Goal: Information Seeking & Learning: Learn about a topic

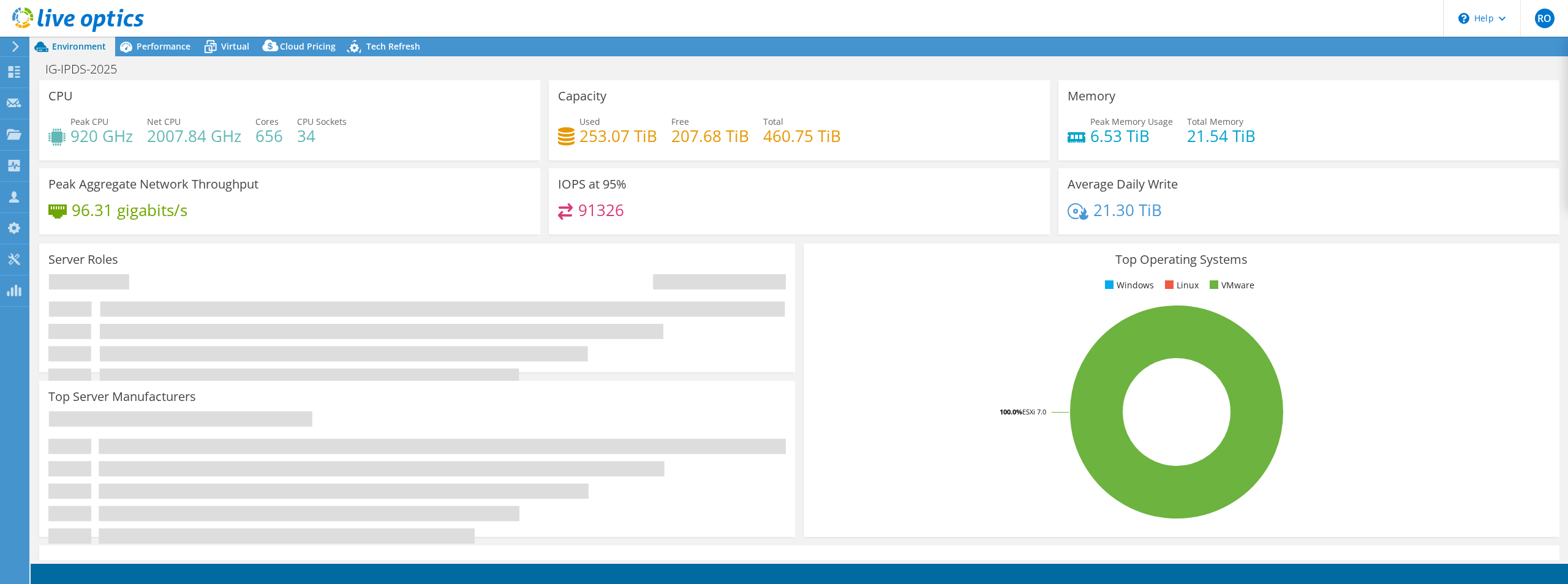
click at [155, 41] on span "Performance" at bounding box center [163, 46] width 54 height 12
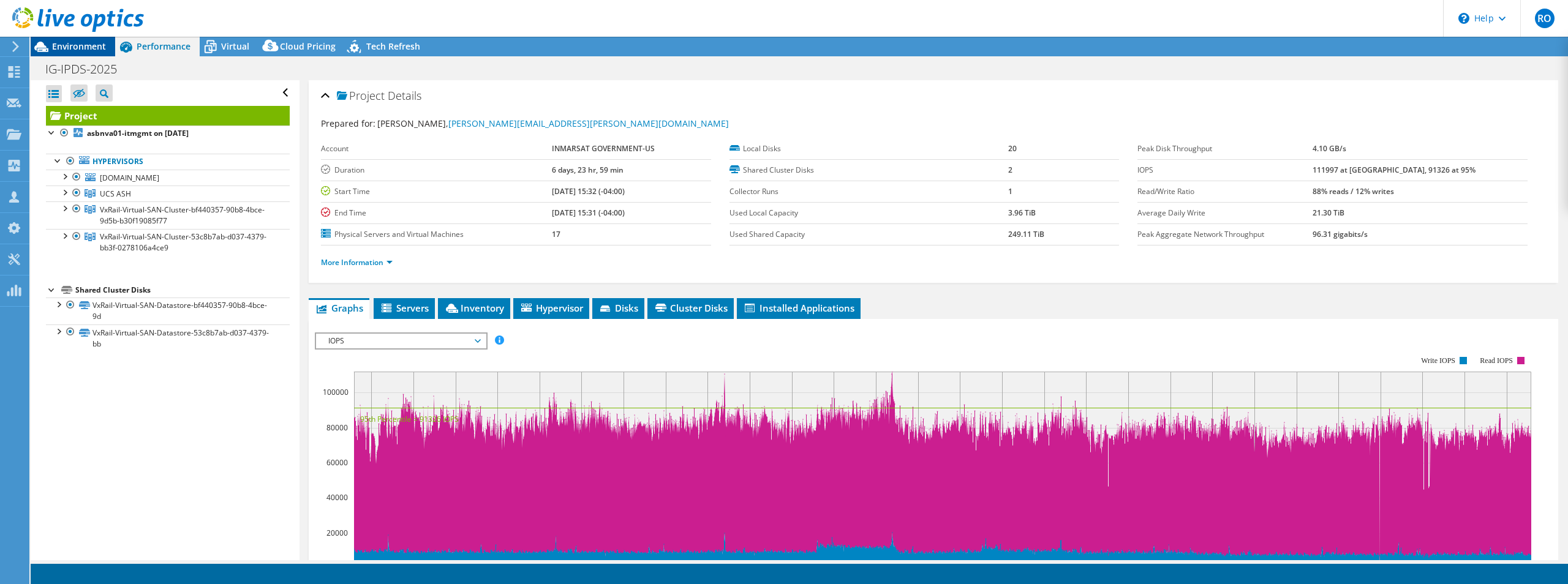
select select "USD"
radio input "true"
radio input "false"
click at [53, 287] on div at bounding box center [52, 289] width 12 height 12
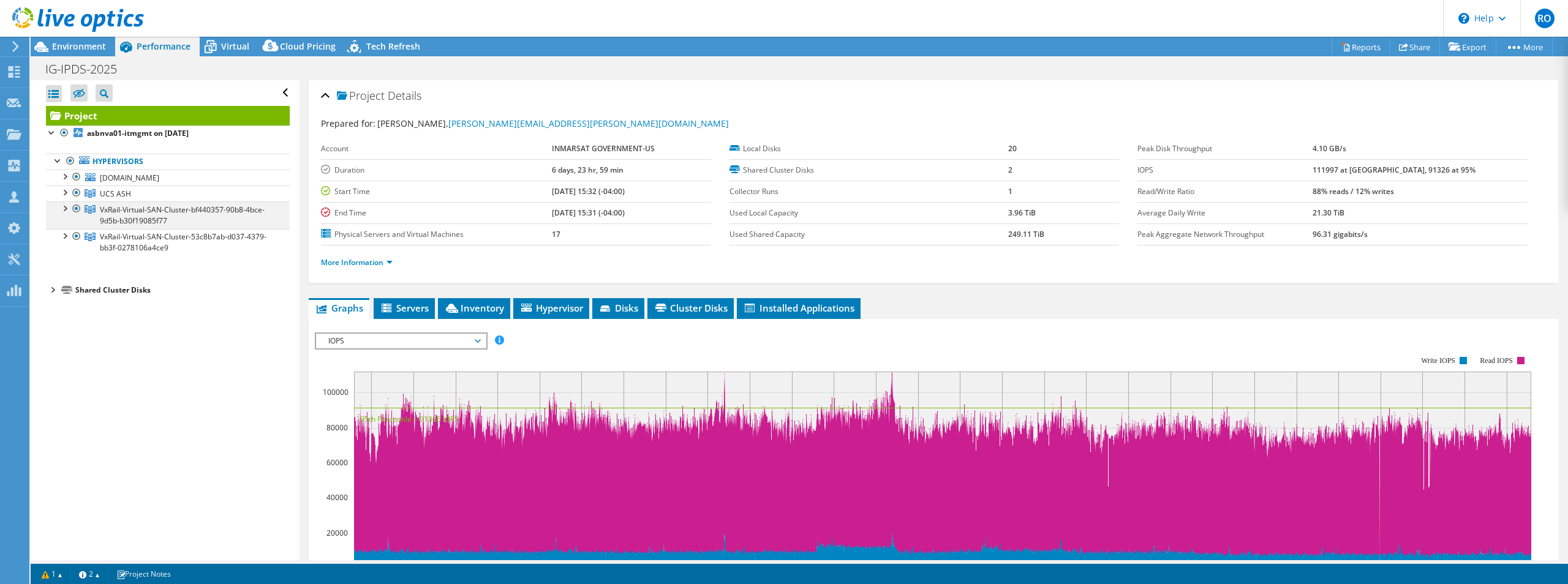
click at [66, 206] on div at bounding box center [64, 207] width 12 height 12
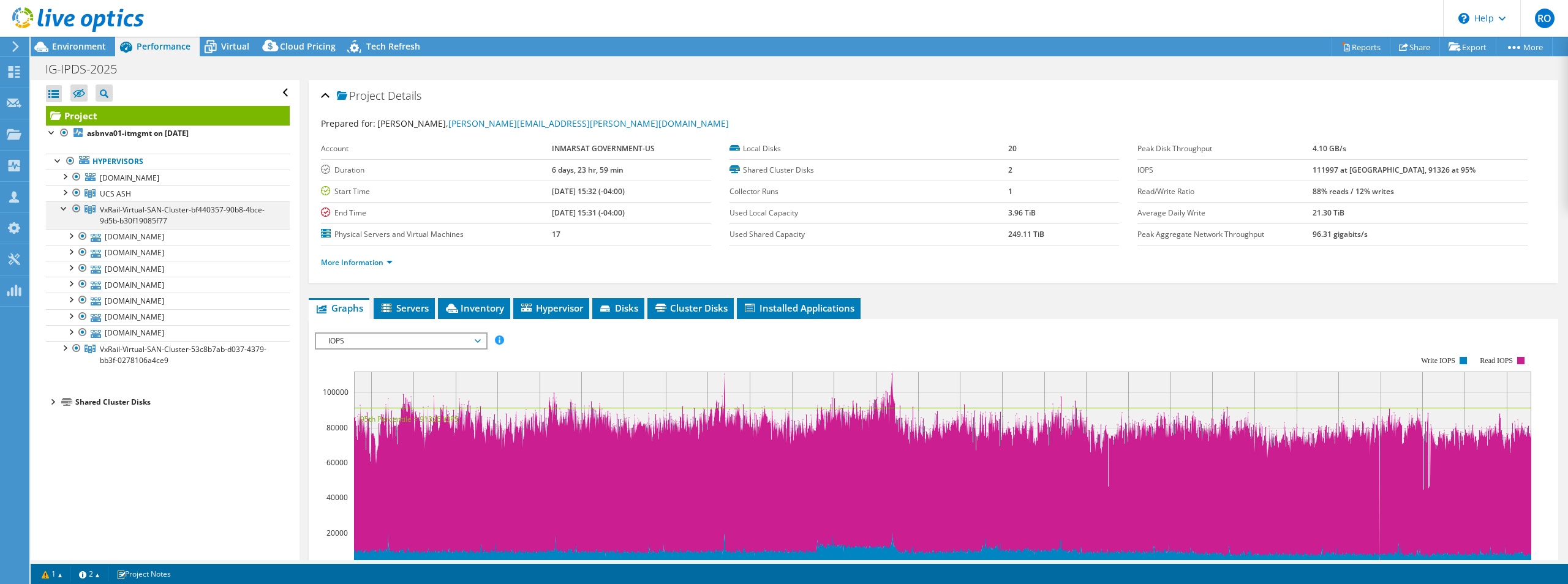
click at [66, 206] on div at bounding box center [64, 207] width 12 height 12
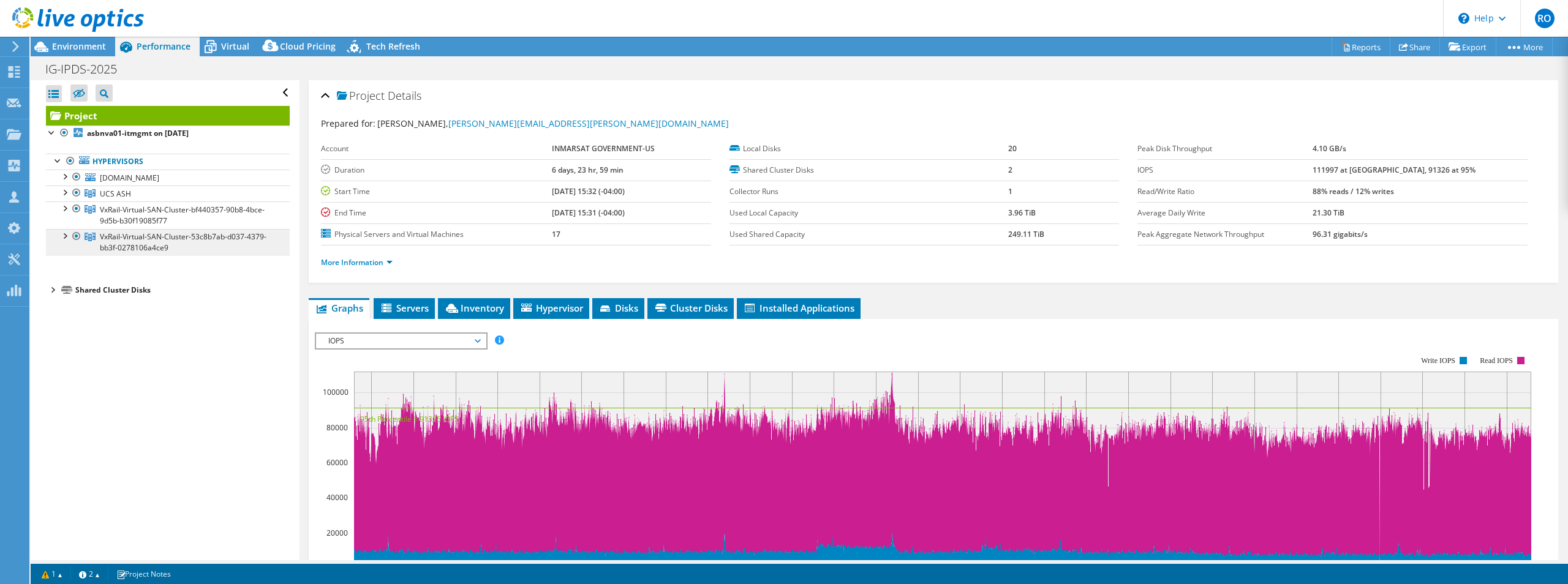
click at [68, 241] on link "VxRail-Virtual-SAN-Cluster-53c8b7ab-d037-4379-bb3f-0278106a4ce9" at bounding box center [168, 243] width 244 height 27
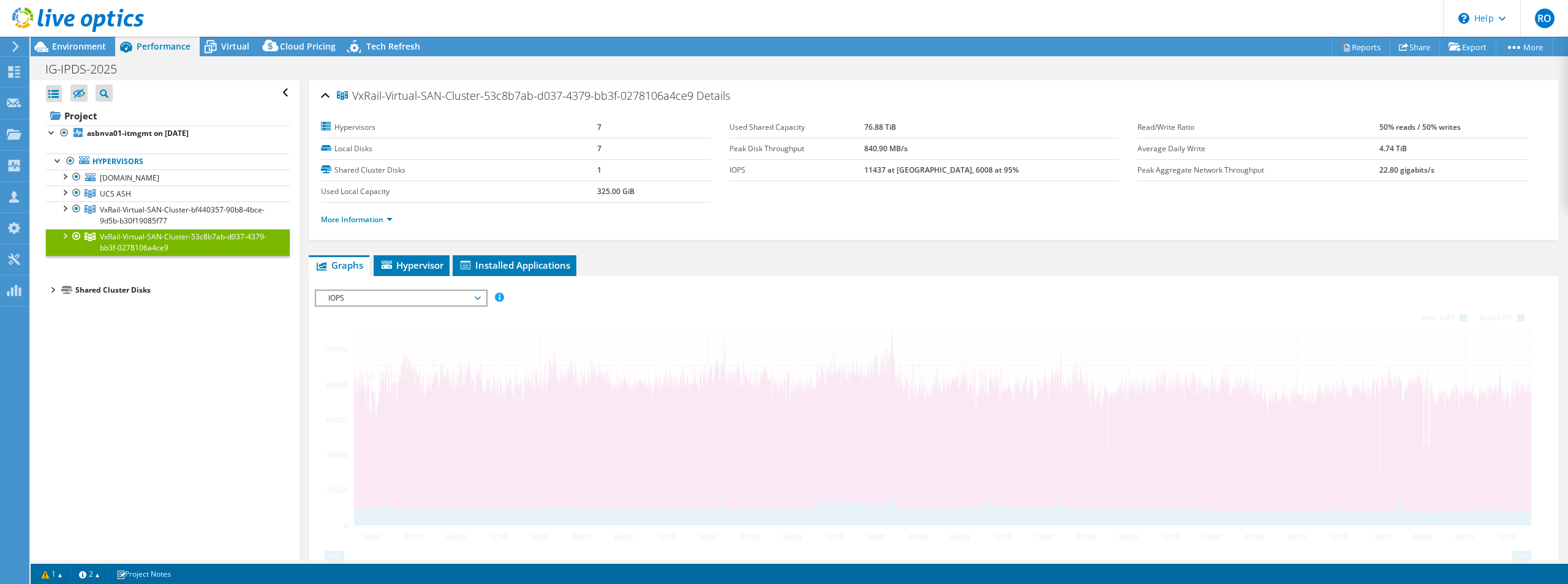
click at [67, 235] on div at bounding box center [64, 235] width 12 height 12
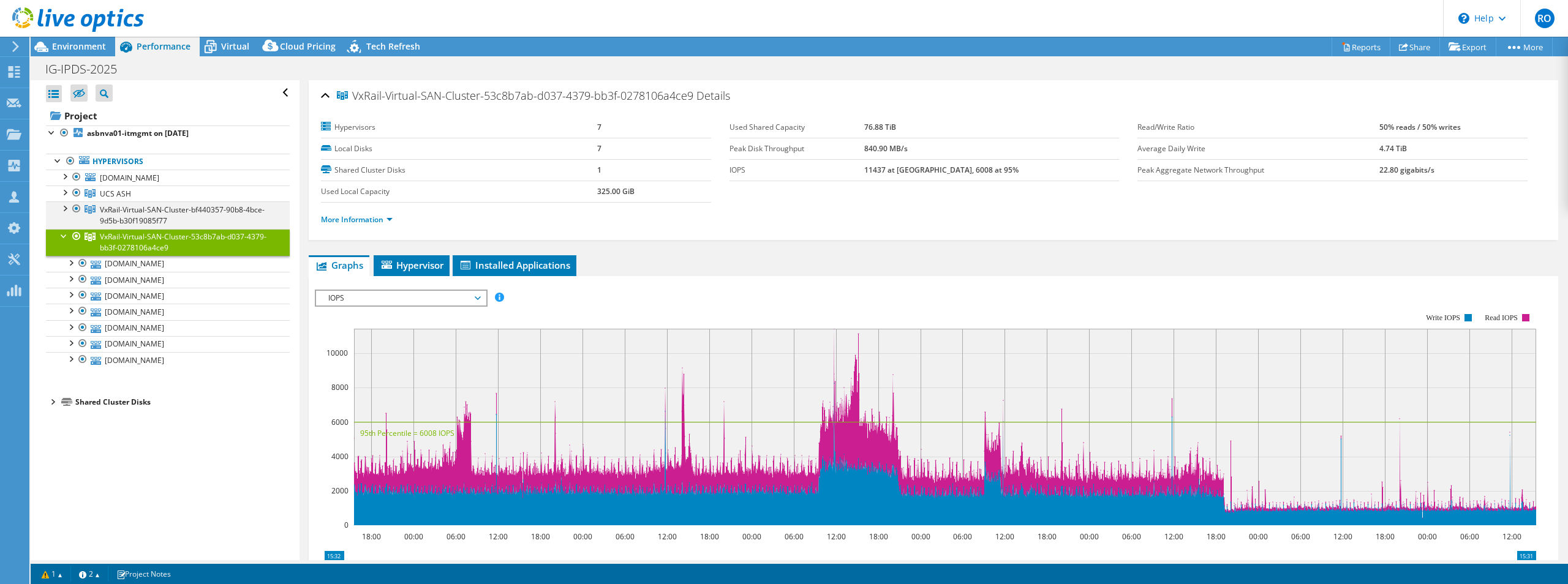
click at [64, 204] on div at bounding box center [64, 207] width 12 height 12
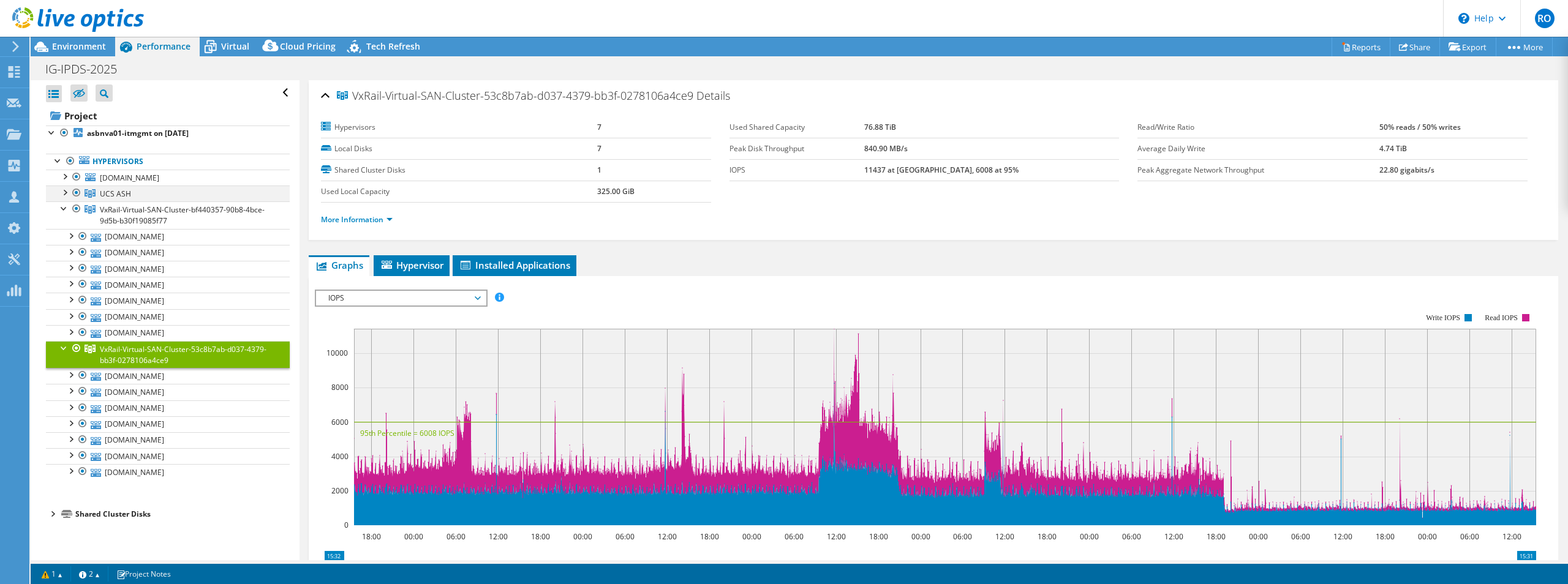
click at [65, 191] on div at bounding box center [64, 191] width 12 height 12
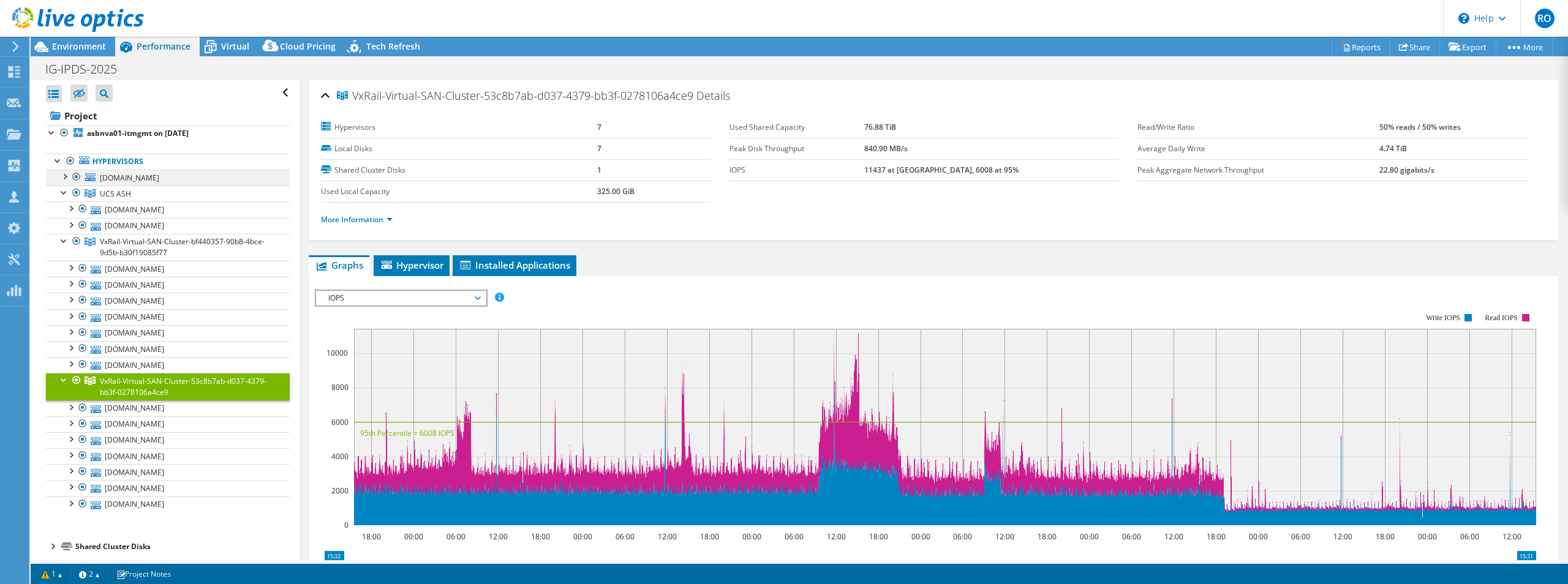
click at [64, 180] on div at bounding box center [64, 175] width 12 height 12
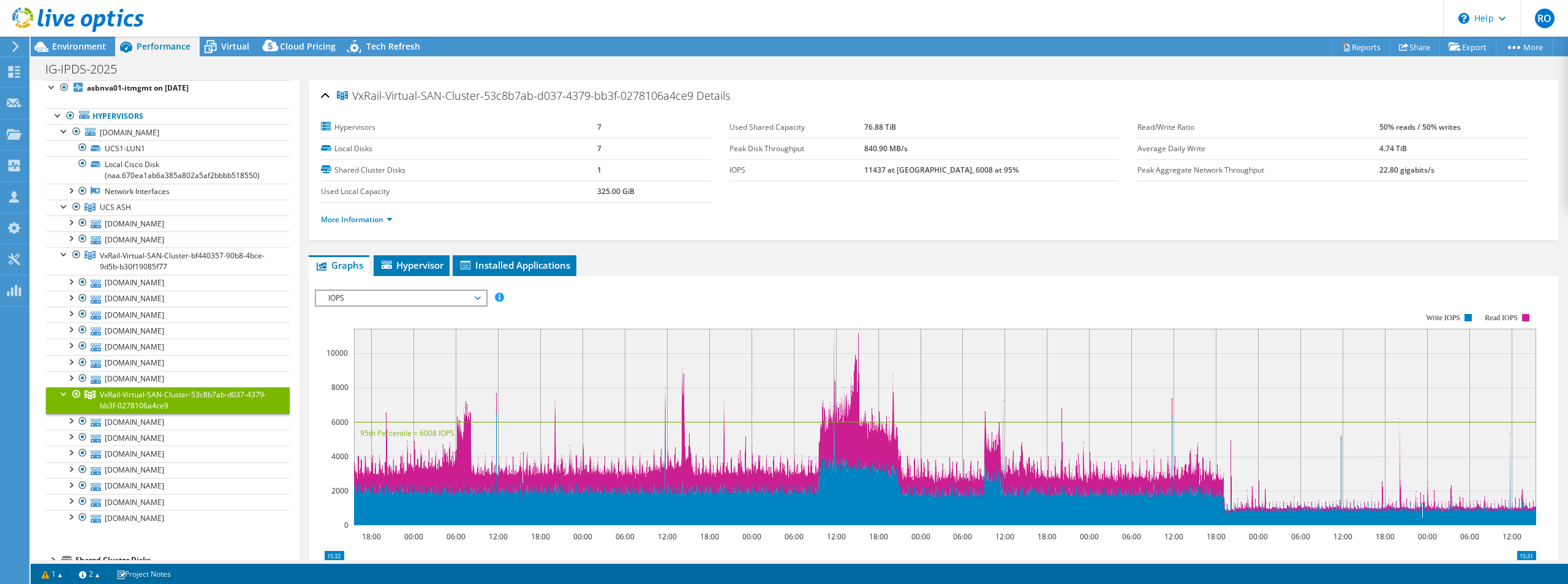
scroll to position [51, 0]
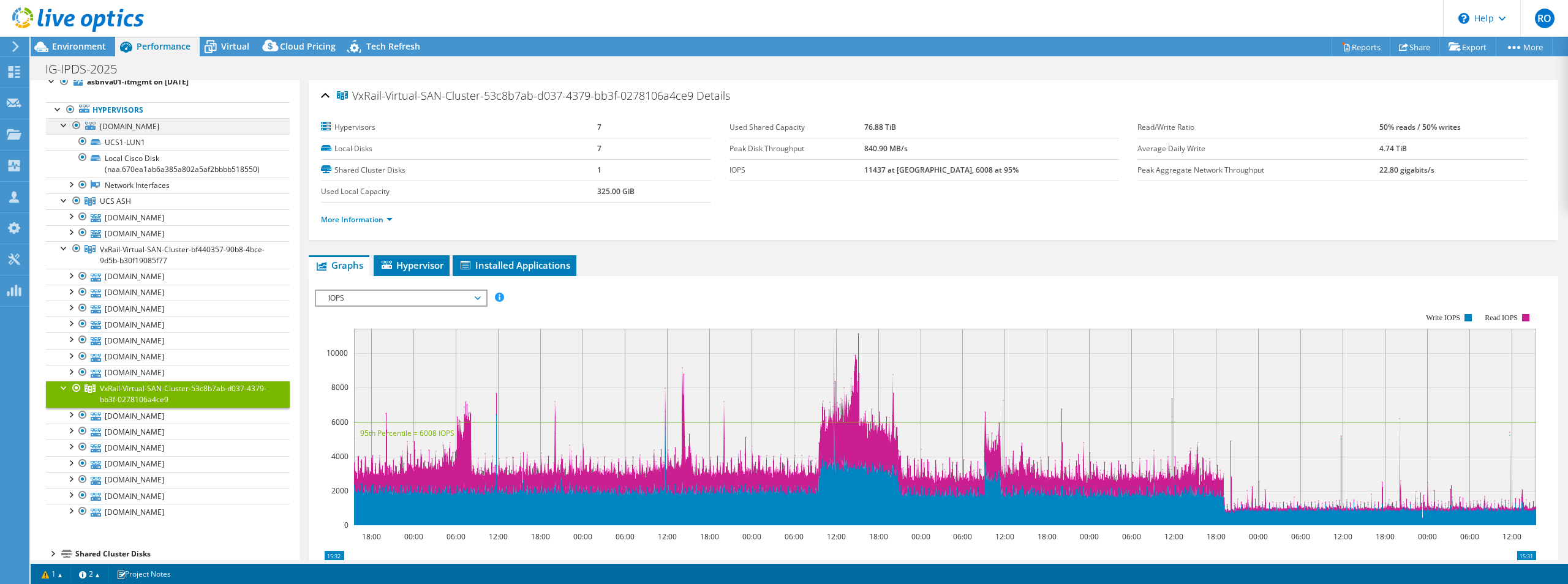
click at [64, 122] on div at bounding box center [64, 124] width 12 height 12
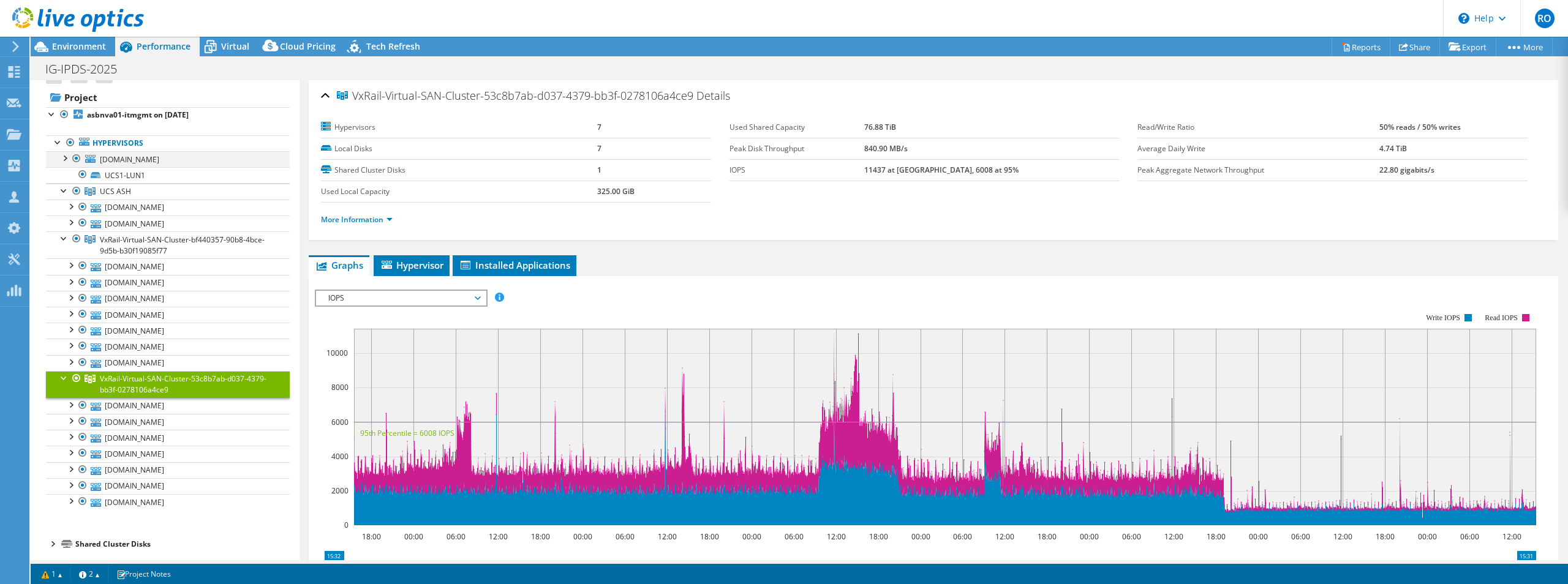
scroll to position [4, 0]
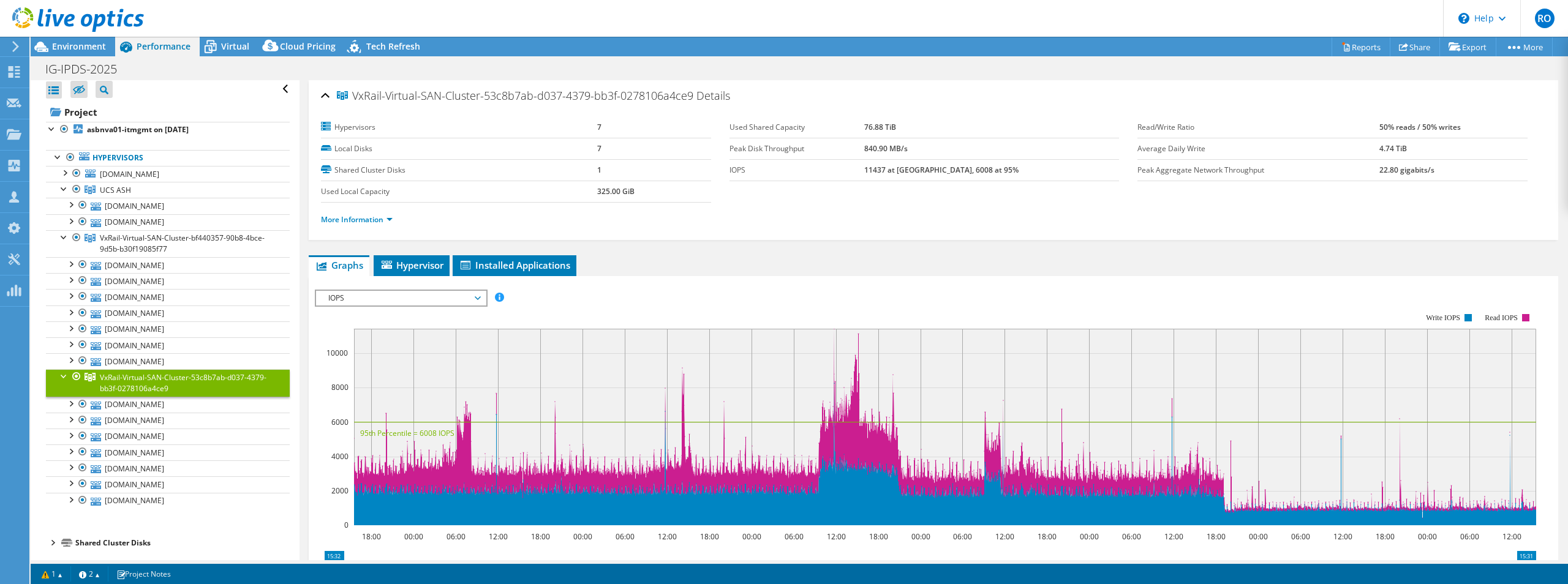
click at [246, 536] on div "Shared Cluster Disks" at bounding box center [182, 543] width 214 height 15
click at [417, 266] on span "Hypervisor" at bounding box center [412, 265] width 64 height 12
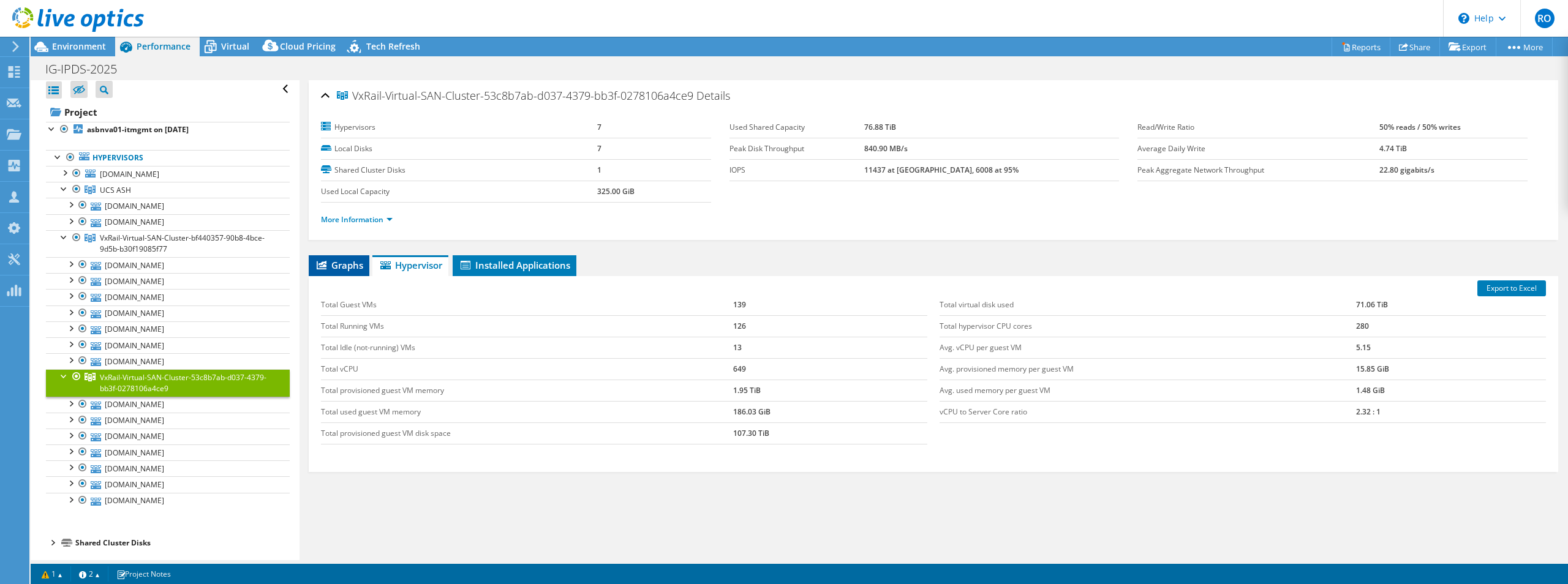
click at [353, 259] on span "Graphs" at bounding box center [339, 265] width 49 height 12
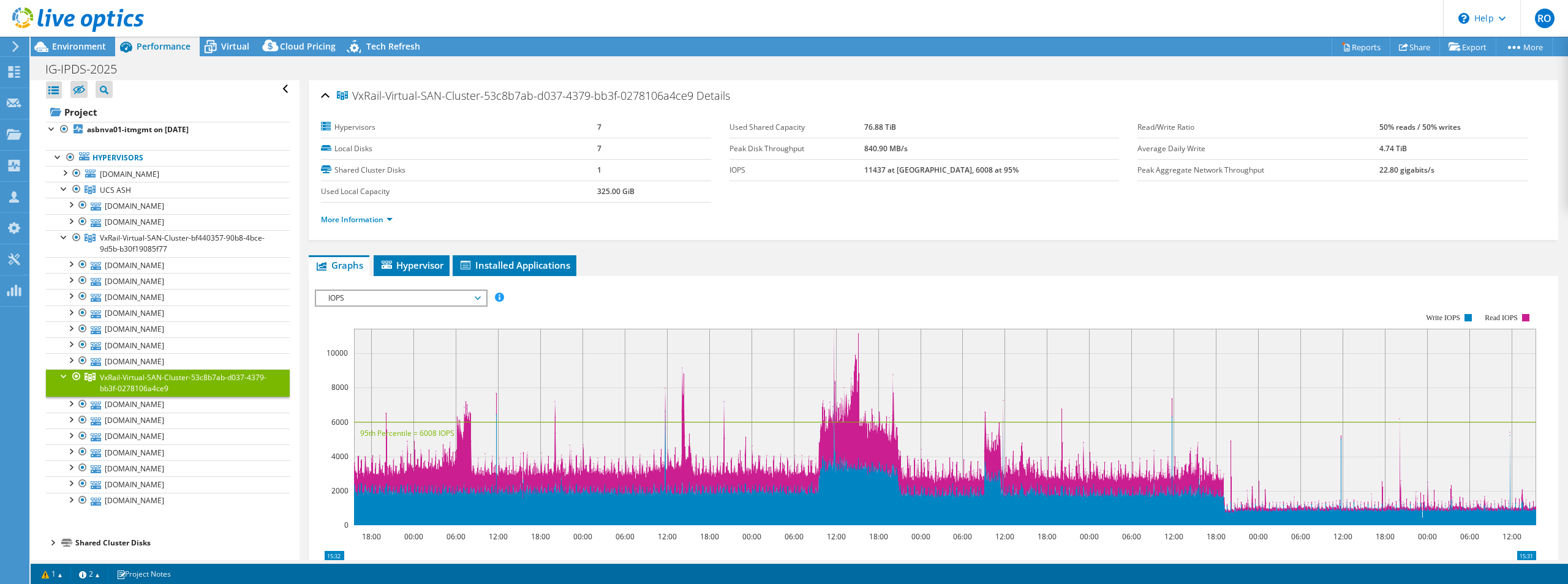
click at [404, 295] on span "IOPS" at bounding box center [401, 298] width 157 height 15
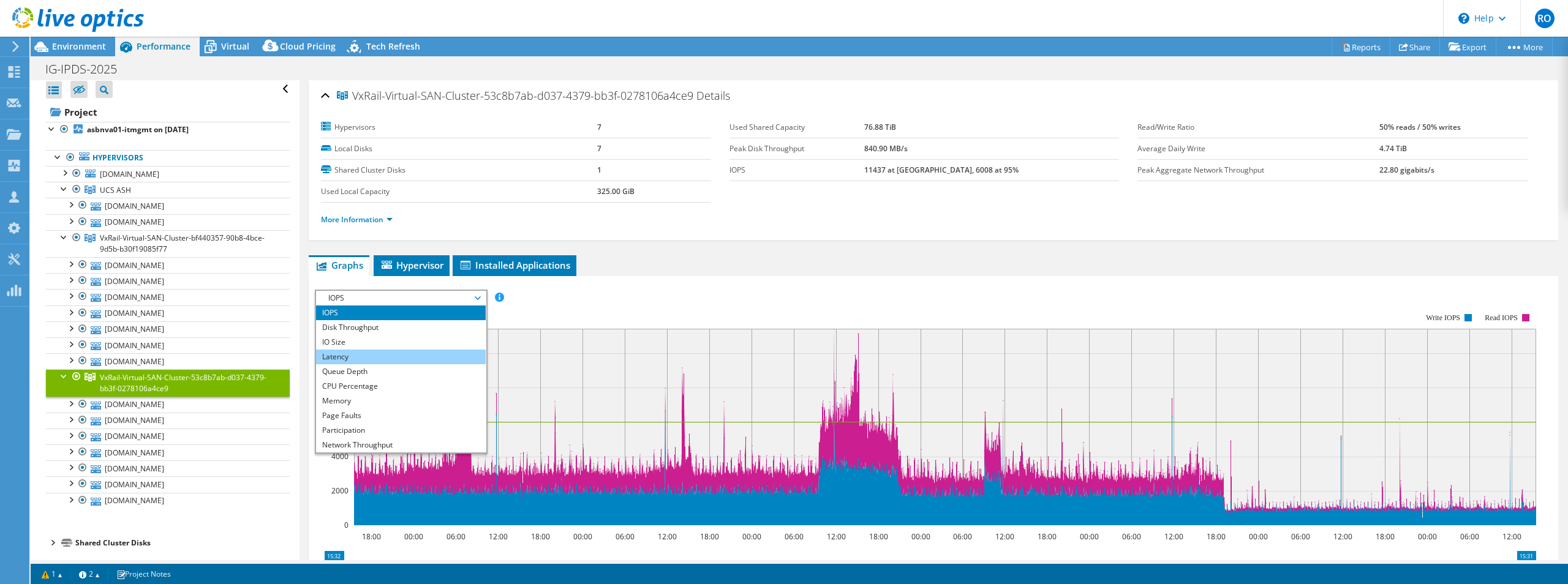
click at [350, 352] on li "Latency" at bounding box center [401, 357] width 169 height 15
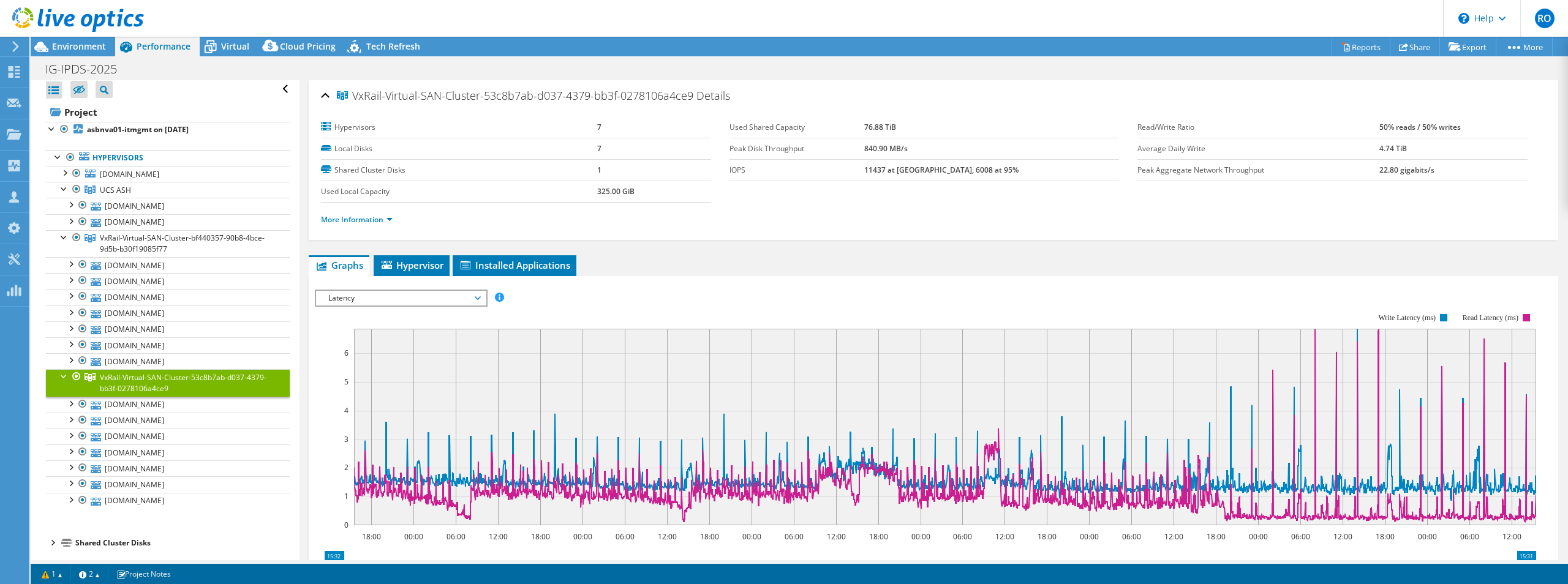
click at [362, 295] on span "Latency" at bounding box center [401, 298] width 157 height 15
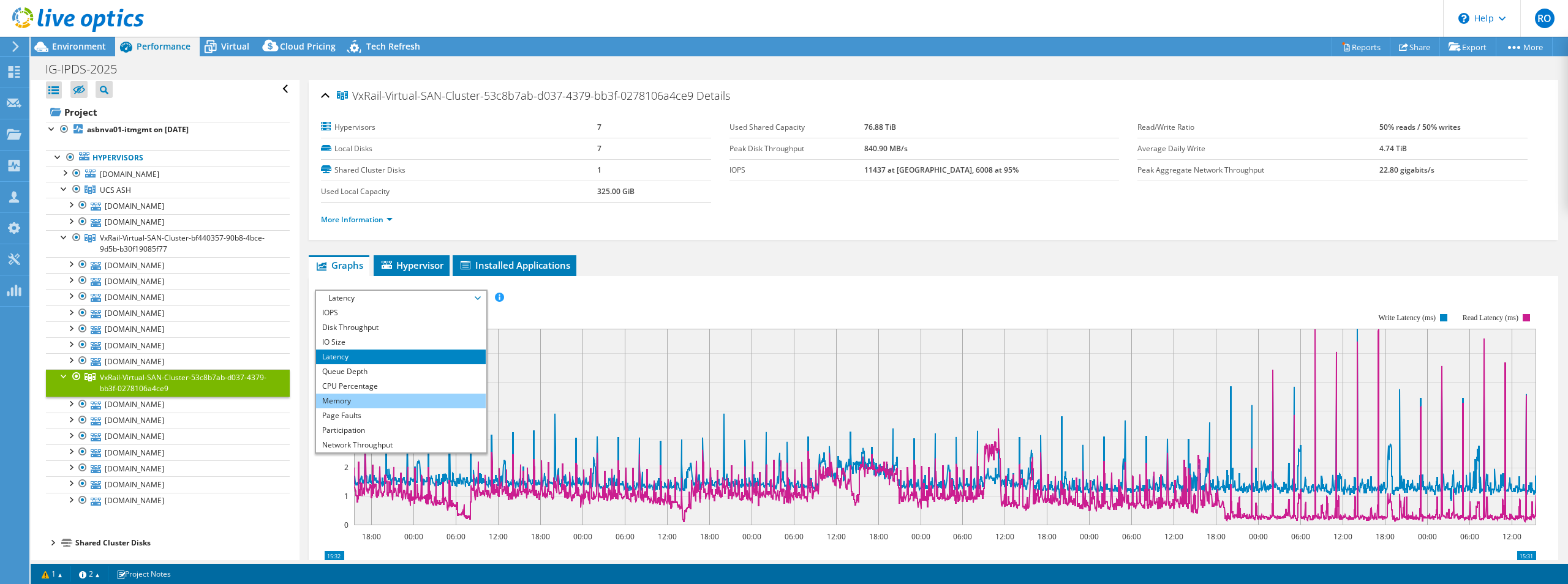
click at [349, 395] on li "Memory" at bounding box center [401, 401] width 169 height 15
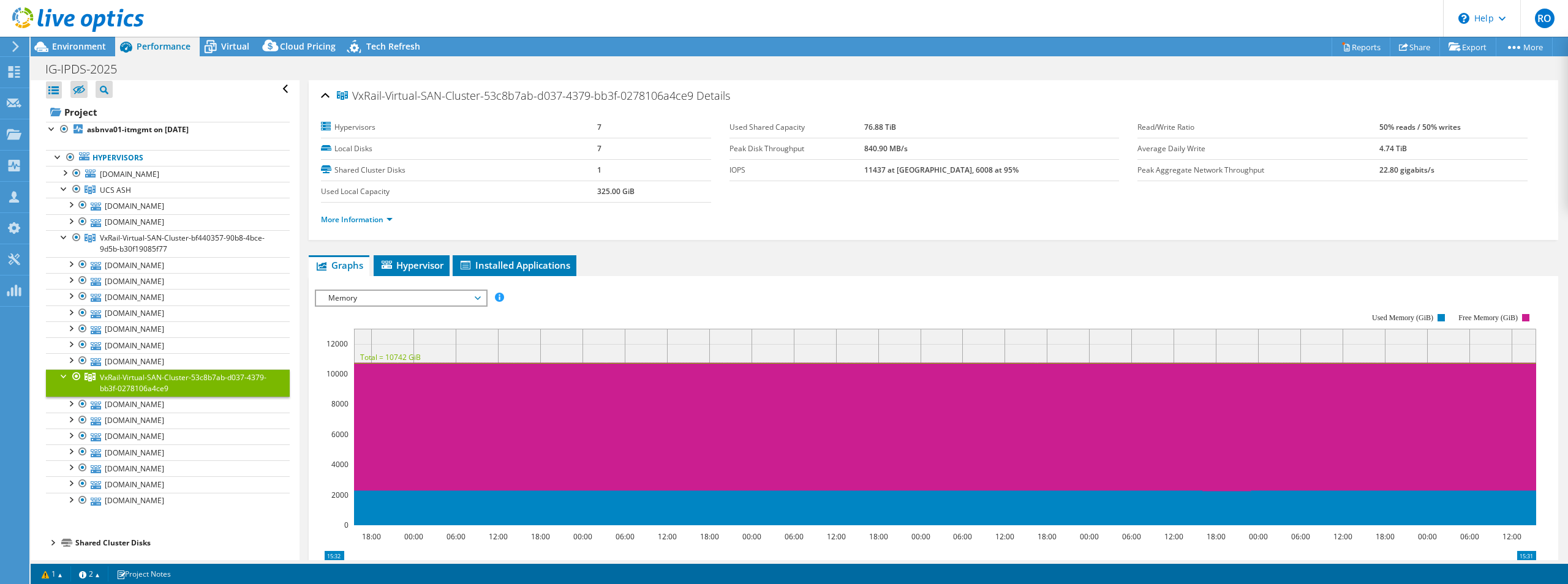
click at [351, 298] on span "Memory" at bounding box center [401, 298] width 157 height 15
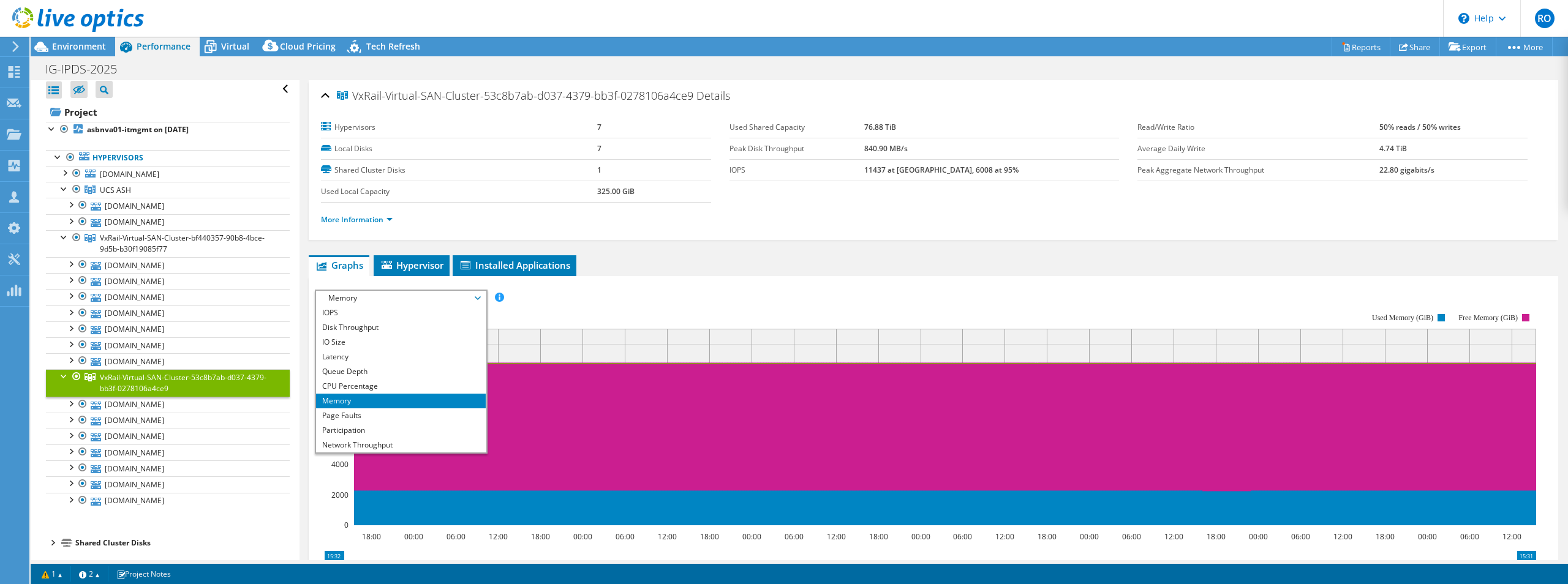
click at [602, 293] on div "IOPS Disk Throughput IO Size Latency Queue Depth CPU Percentage Memory Page Fau…" at bounding box center [934, 297] width 1238 height 16
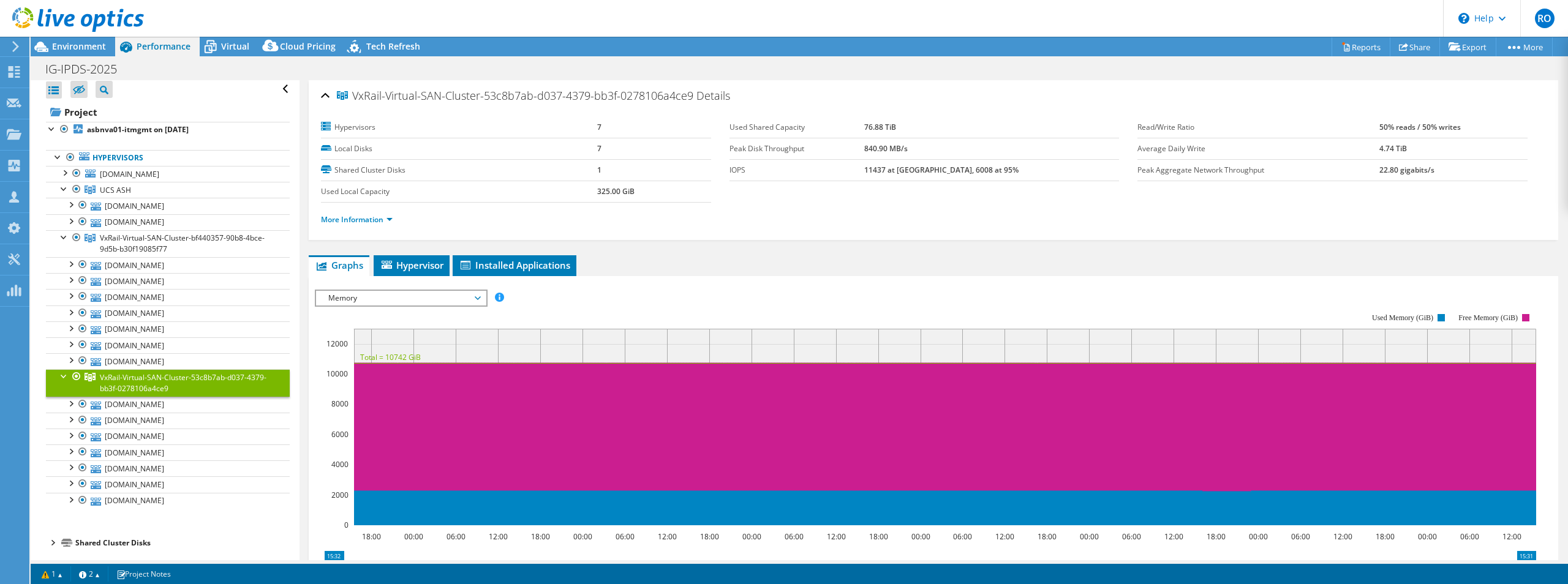
click at [445, 293] on span "Memory" at bounding box center [401, 298] width 157 height 15
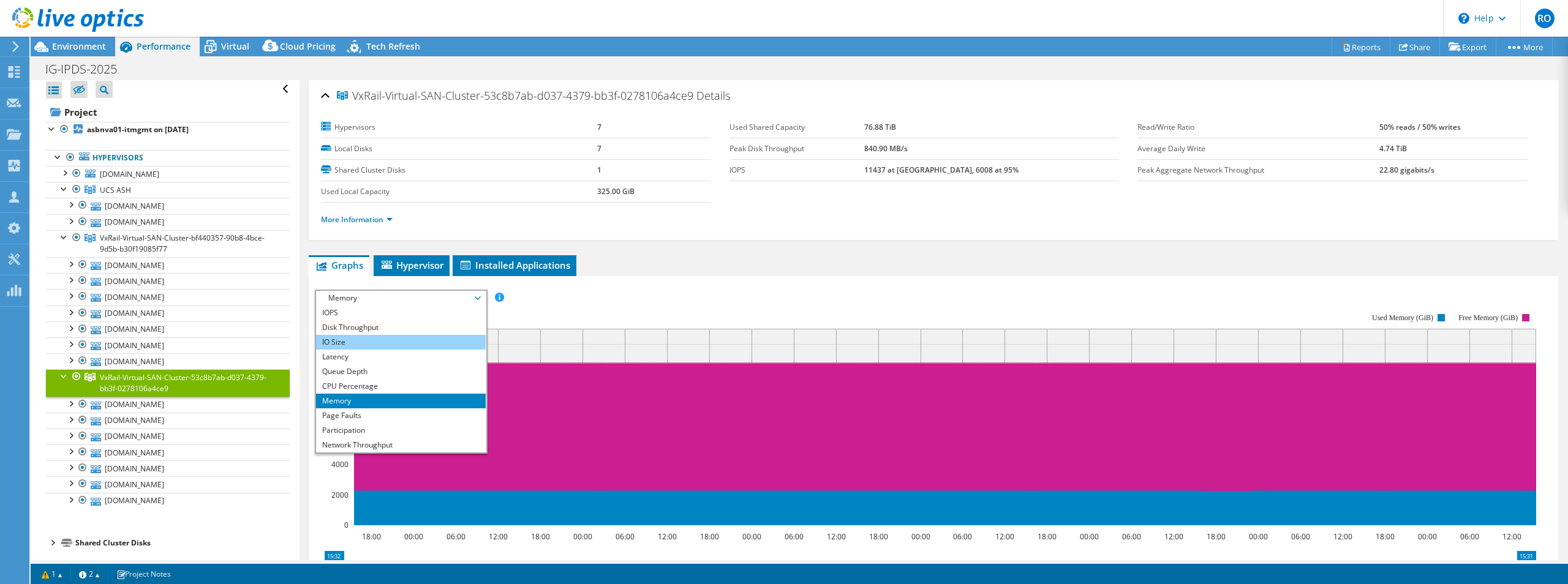
click at [375, 338] on li "IO Size" at bounding box center [401, 342] width 169 height 15
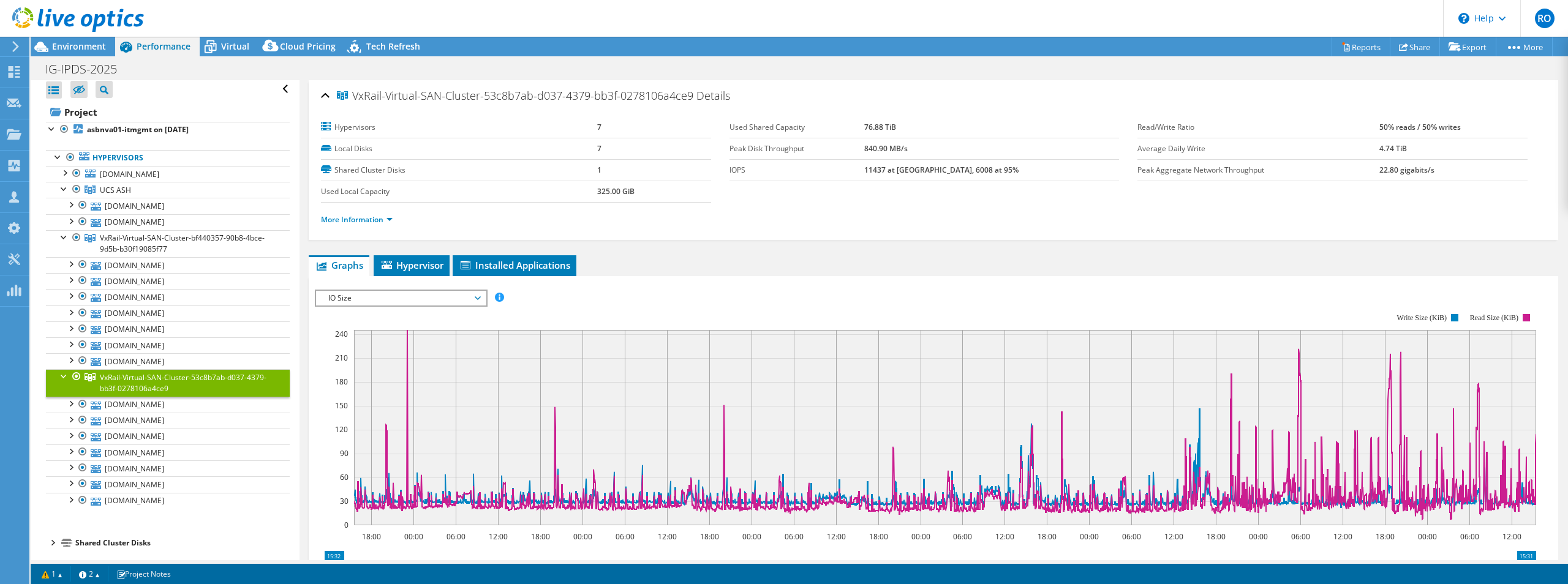
click at [373, 298] on span "IO Size" at bounding box center [401, 298] width 157 height 15
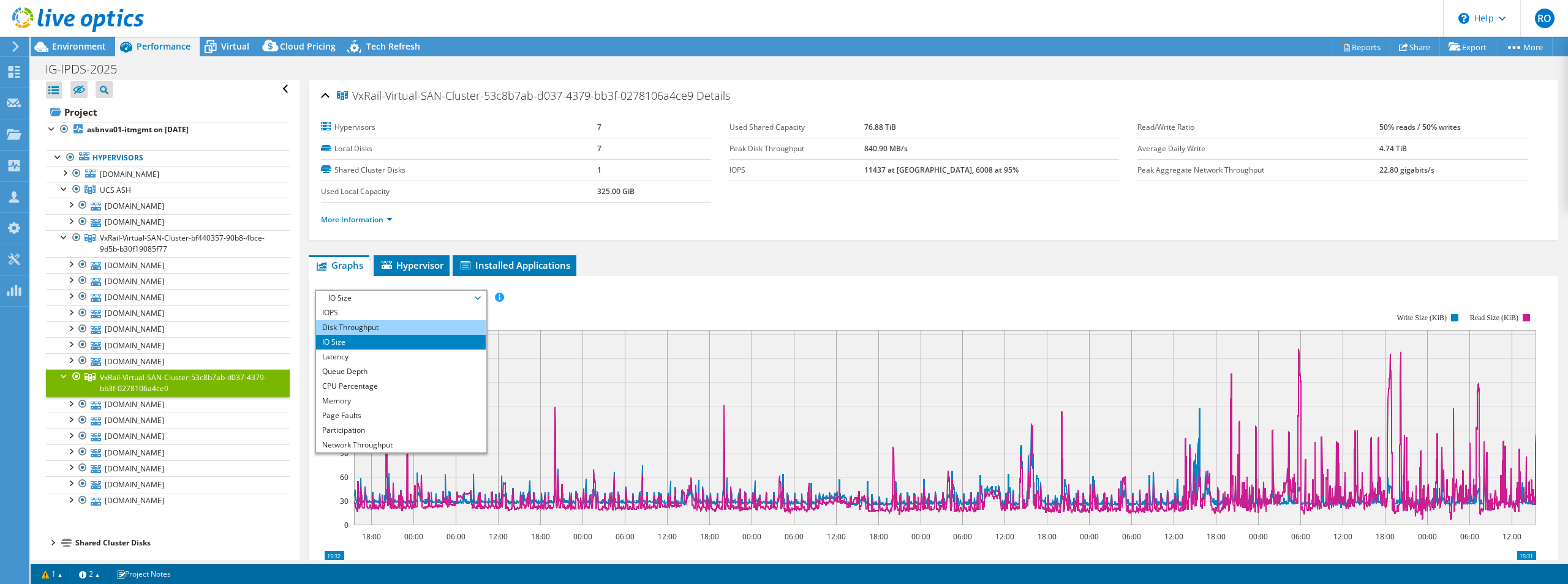
click at [350, 328] on li "Disk Throughput" at bounding box center [401, 327] width 169 height 15
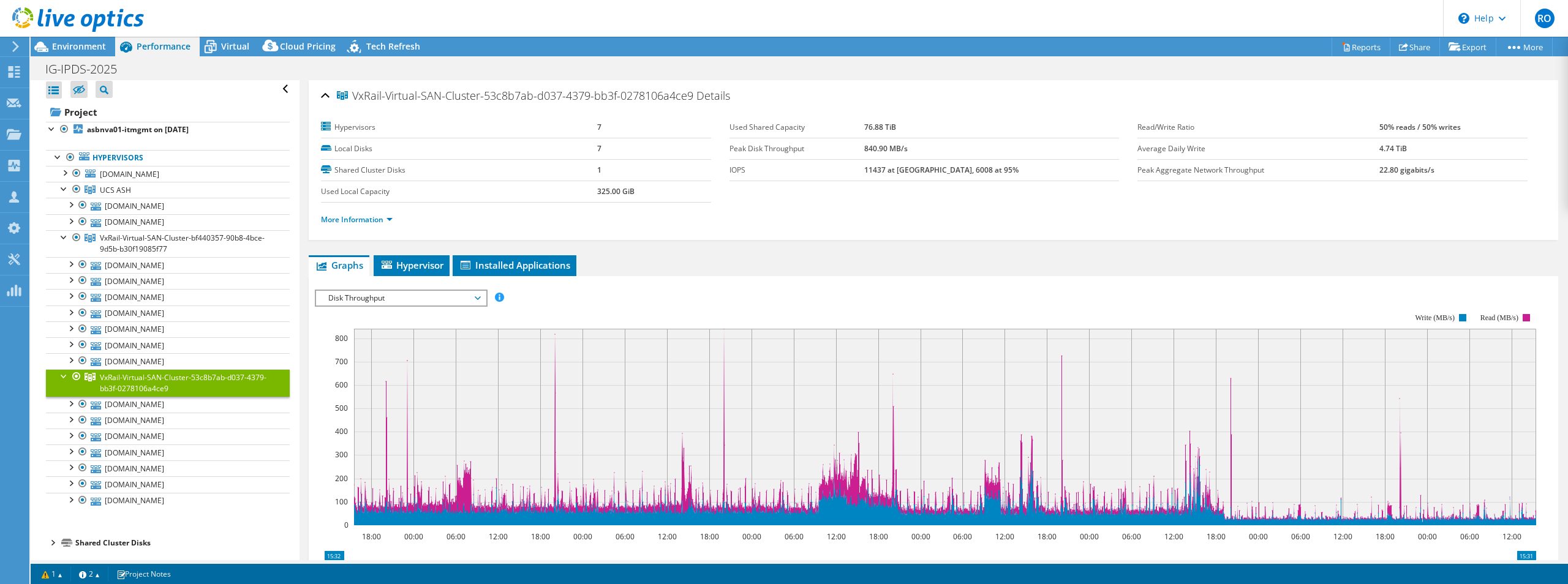
click at [157, 523] on div "Project asbnva01-itmgmt on [DATE] Hypervisors [DOMAIN_NAME]" at bounding box center [168, 326] width 244 height 448
click at [183, 520] on div "Project asbnva01-itmgmt on [DATE] Hypervisors [DOMAIN_NAME]" at bounding box center [168, 326] width 244 height 448
